Goal: Information Seeking & Learning: Learn about a topic

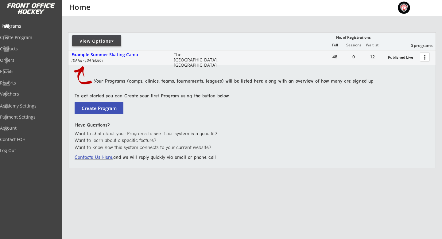
click at [28, 27] on div "Programs" at bounding box center [29, 26] width 55 height 4
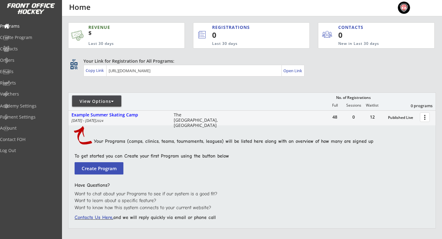
click at [113, 98] on div "View Options" at bounding box center [96, 101] width 49 height 6
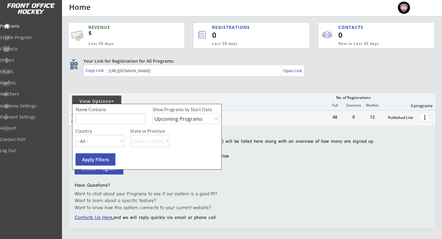
click at [186, 124] on div "Show Programs by Start Date Upcoming Programs Past Programs Specific Date Range" at bounding box center [186, 117] width 66 height 22
click at [186, 119] on select "Upcoming Programs Past Programs Specific Date Range" at bounding box center [186, 118] width 66 height 11
select select ""Past Programs""
click at [153, 113] on select "Upcoming Programs Past Programs Specific Date Range" at bounding box center [186, 118] width 66 height 11
click at [101, 156] on button "Apply Filters" at bounding box center [96, 159] width 40 height 12
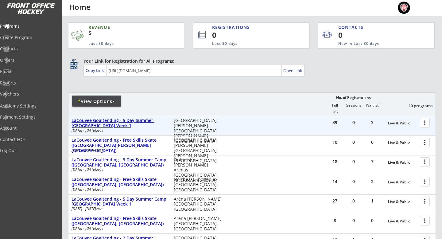
click at [122, 126] on div "LaCouvee Goaltending - 5 Day Summer [GEOGRAPHIC_DATA] Week 1" at bounding box center [120, 123] width 96 height 10
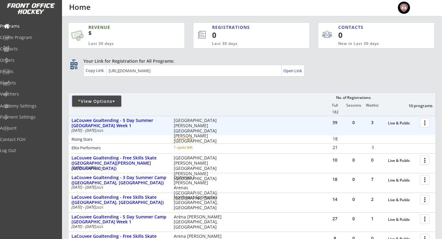
click at [425, 124] on div at bounding box center [426, 122] width 11 height 11
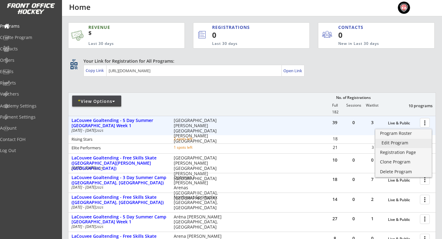
click at [404, 146] on link "Edit Program" at bounding box center [404, 143] width 56 height 9
